Goal: Information Seeking & Learning: Compare options

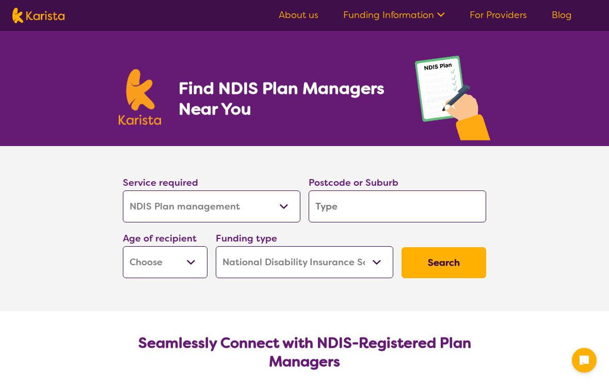
select select "NDIS Plan management"
select select "NDIS"
select select "NDIS Plan management"
select select "NDIS"
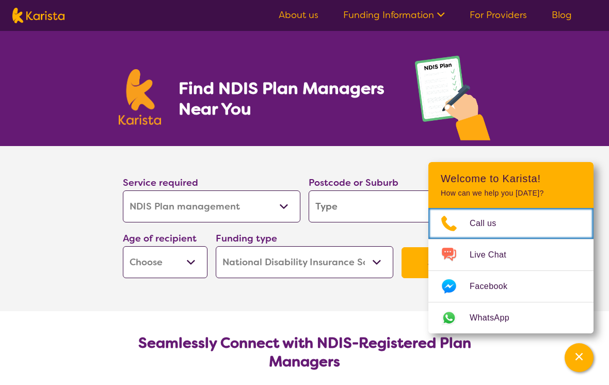
scroll to position [1, 0]
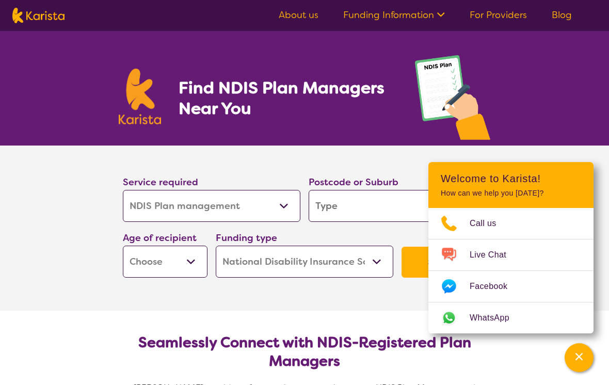
click at [553, 112] on div "Find NDIS Plan Managers Near You" at bounding box center [304, 87] width 609 height 115
click at [389, 205] on input "search" at bounding box center [398, 206] width 178 height 32
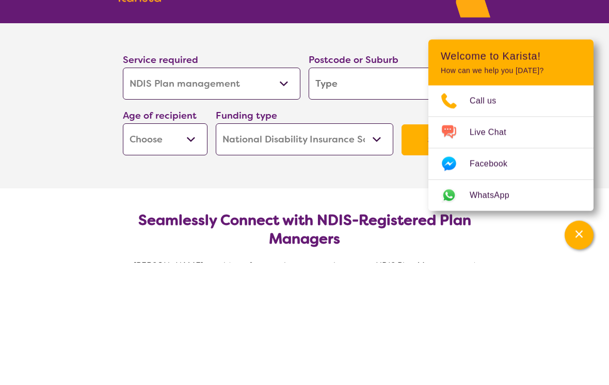
click at [192, 246] on select "Early Childhood - 0 to 9 Child - 10 to 11 Adolescent - 12 to 17 Adult - 18 to 6…" at bounding box center [165, 262] width 85 height 32
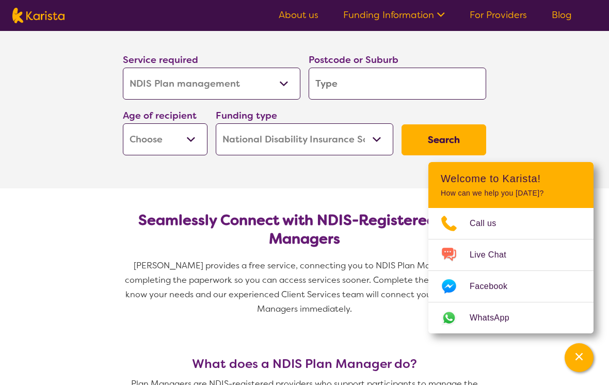
select select "AD"
click at [374, 142] on select "Home Care Package (HCP) National Disability Insurance Scheme (NDIS) I don't know" at bounding box center [305, 139] width 178 height 32
click at [344, 91] on input "search" at bounding box center [398, 84] width 178 height 32
type input "3337"
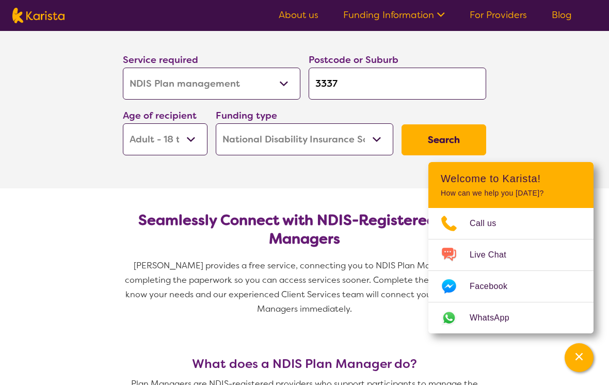
type input "3337"
click at [356, 84] on input "3337" at bounding box center [398, 84] width 178 height 32
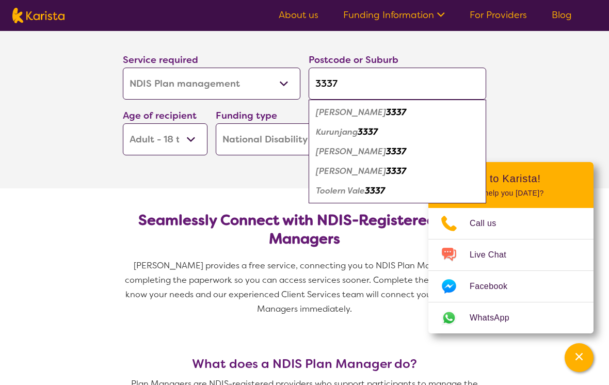
type input "333"
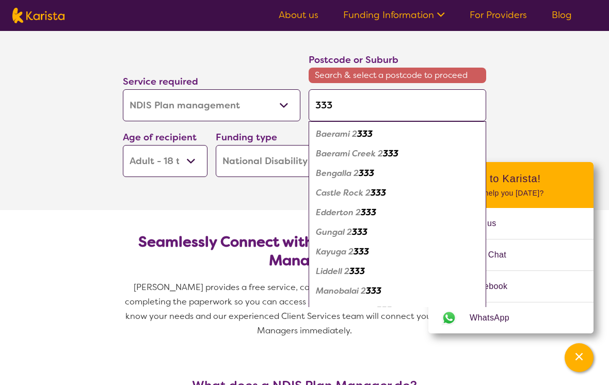
type input "3338"
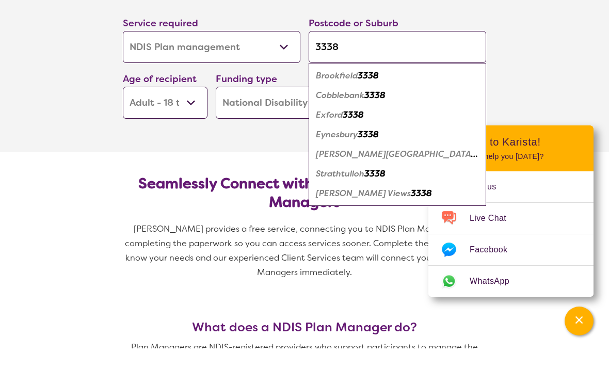
type input "3338"
click at [342, 185] on em "[PERSON_NAME][GEOGRAPHIC_DATA]" at bounding box center [397, 190] width 162 height 11
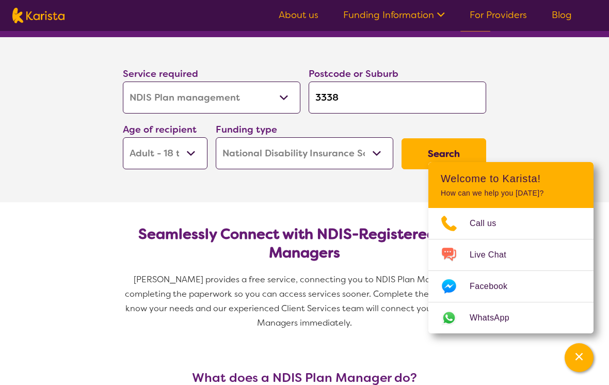
scroll to position [106, 0]
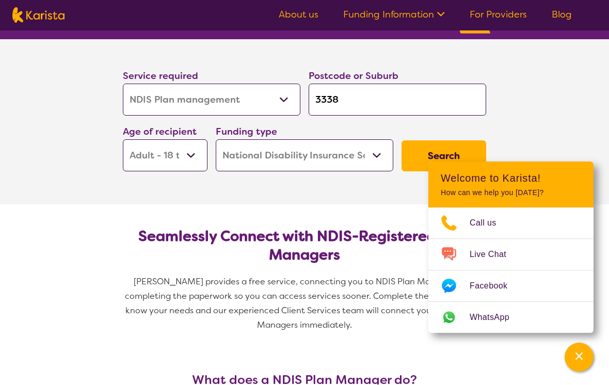
click at [419, 153] on button "Search" at bounding box center [444, 156] width 85 height 31
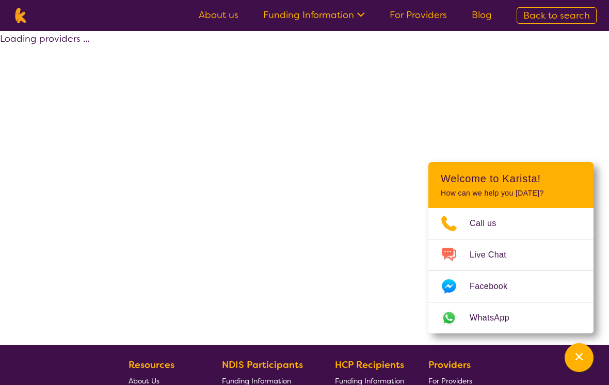
select select "by_score"
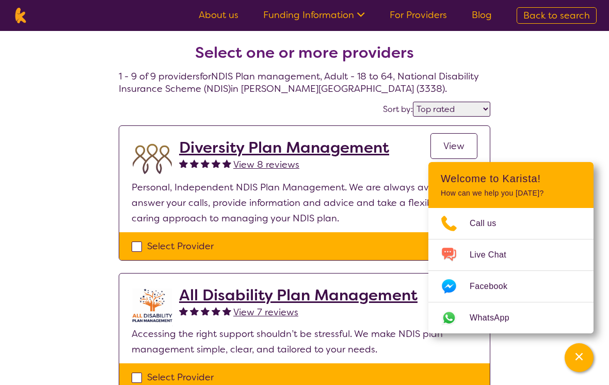
click at [575, 352] on icon "Channel Menu" at bounding box center [579, 357] width 10 height 10
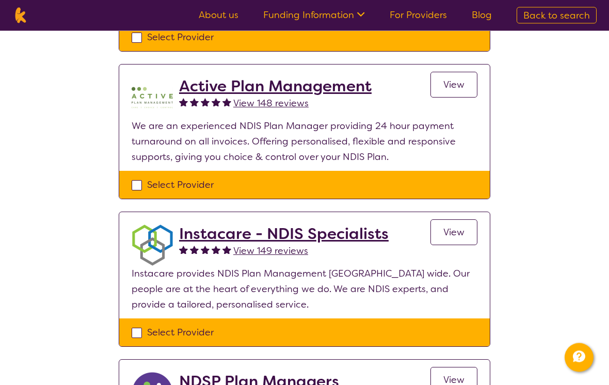
scroll to position [341, 0]
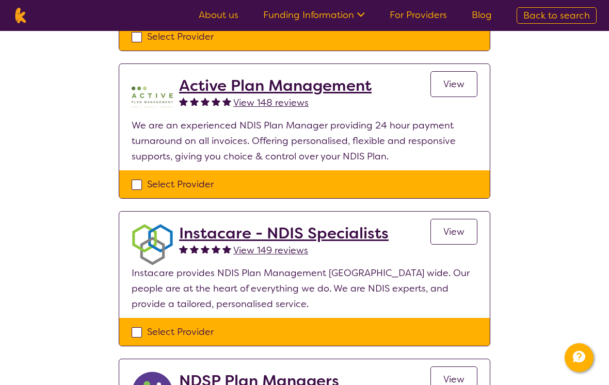
click at [445, 240] on link "View" at bounding box center [454, 232] width 47 height 26
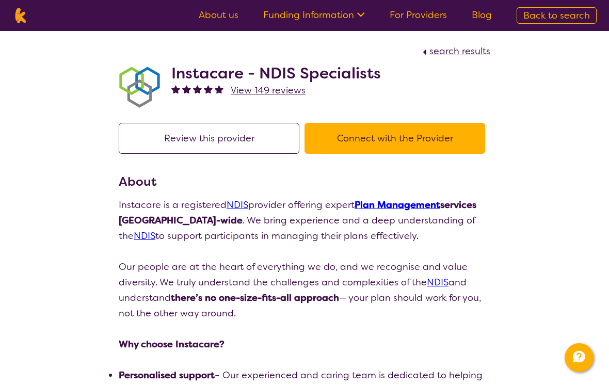
scroll to position [224, 0]
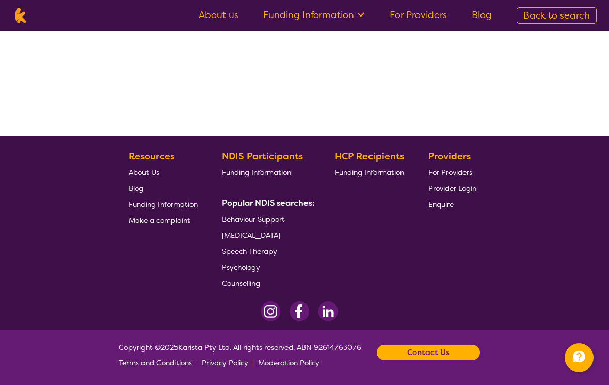
select select "by_score"
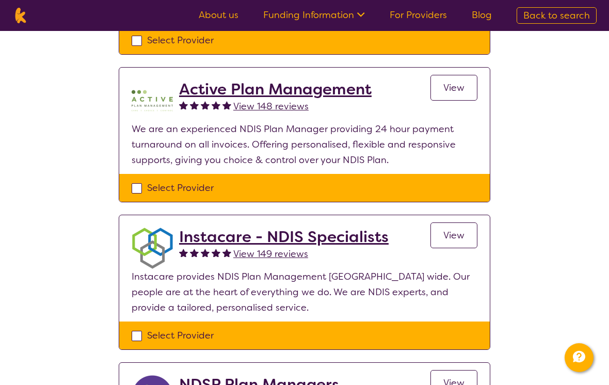
scroll to position [331, 0]
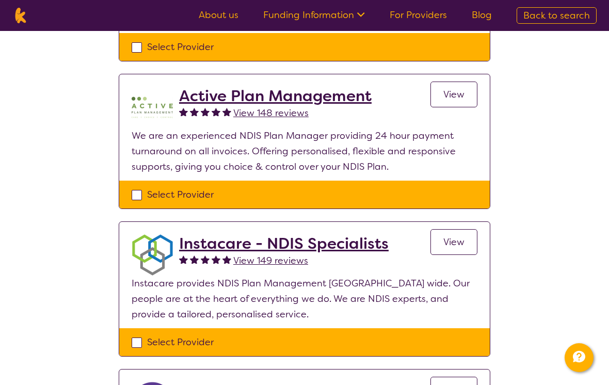
click at [463, 96] on span "View" at bounding box center [454, 94] width 21 height 12
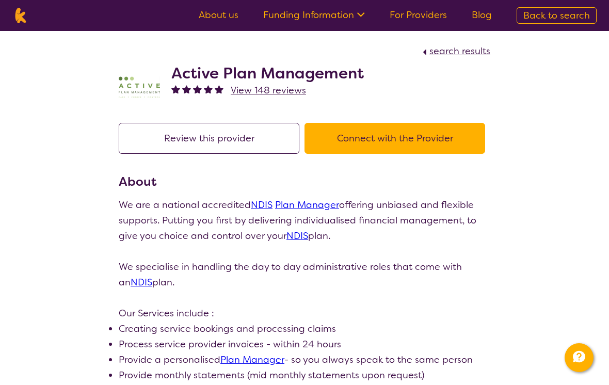
select select "by_score"
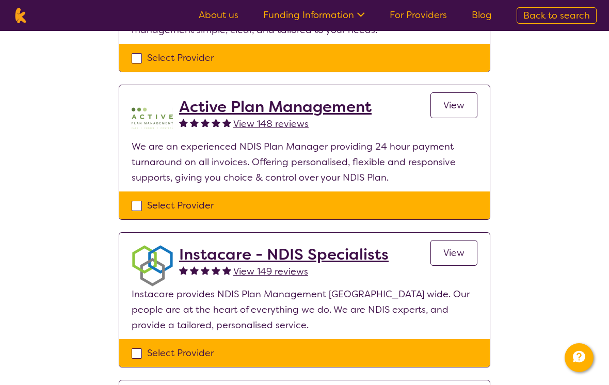
scroll to position [319, 0]
